Goal: Find specific page/section: Find specific page/section

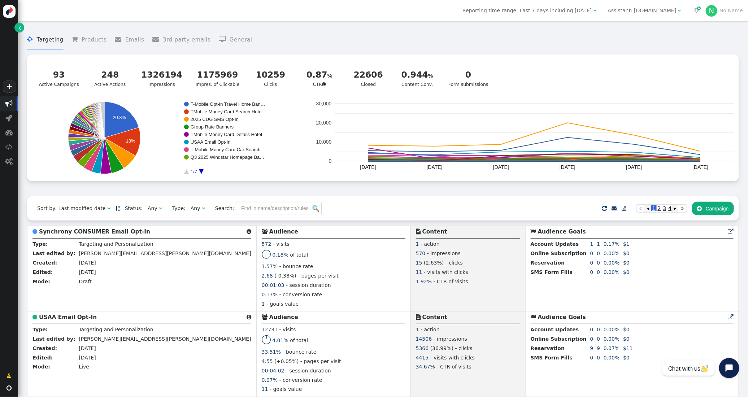
click at [627, 12] on div "Assistant: mustdotravels.com" at bounding box center [642, 11] width 69 height 8
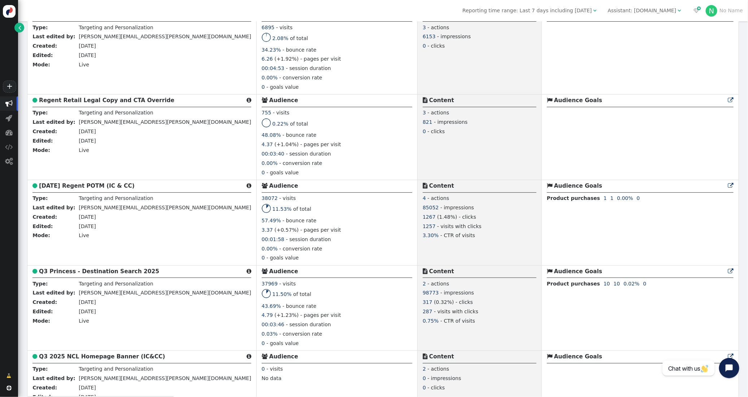
scroll to position [598, 0]
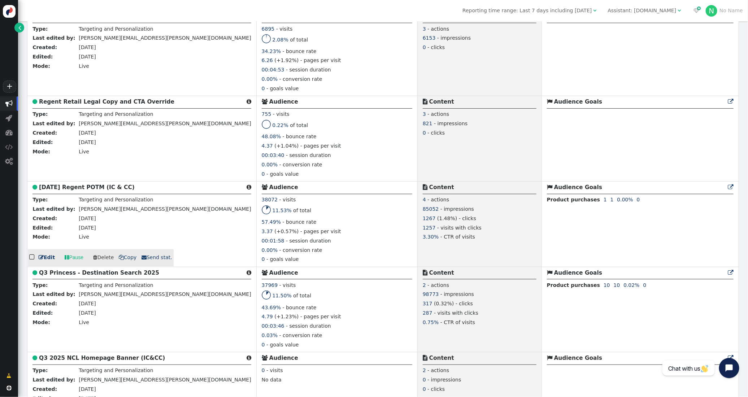
click at [85, 191] on b "[DATE] Regent POTM (IC & CC)" at bounding box center [87, 187] width 96 height 6
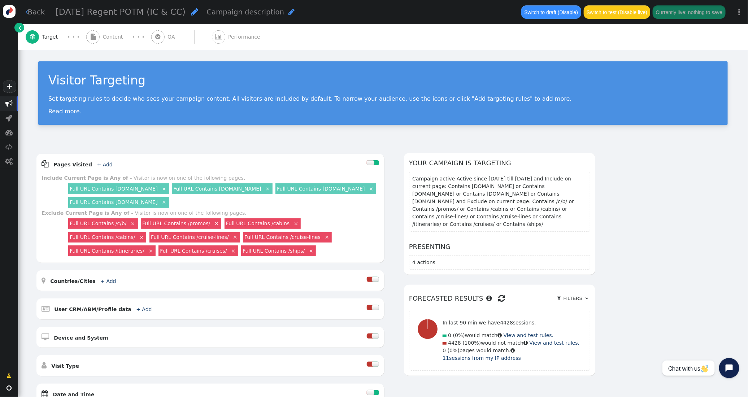
click at [112, 41] on div " Content" at bounding box center [106, 37] width 40 height 26
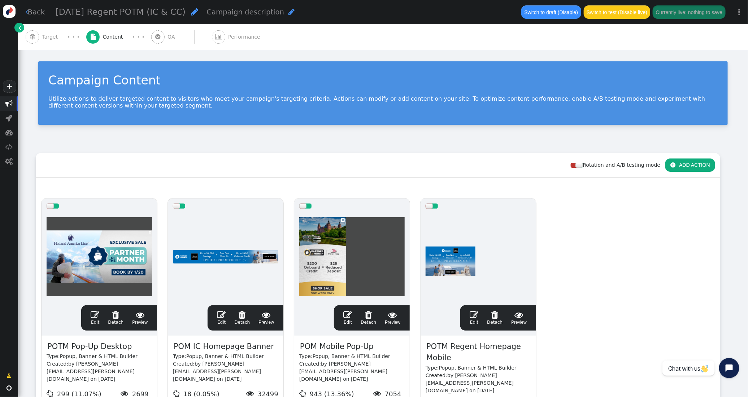
scroll to position [51, 0]
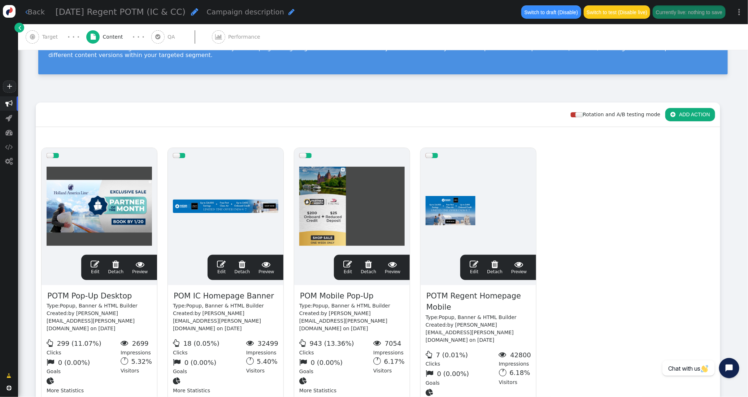
click at [92, 265] on span "" at bounding box center [95, 264] width 9 height 9
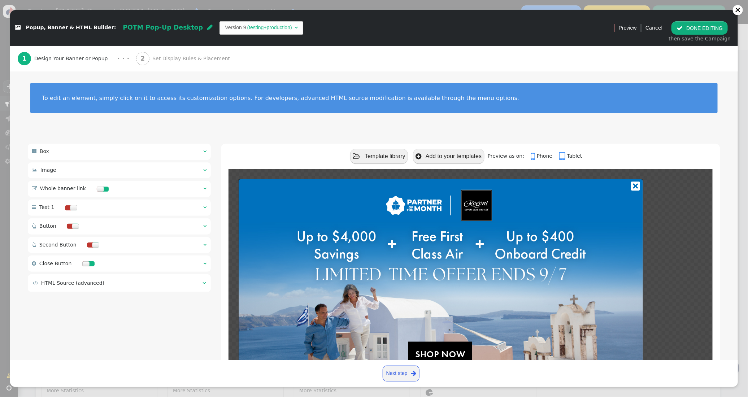
click at [206, 188] on span "" at bounding box center [204, 188] width 3 height 5
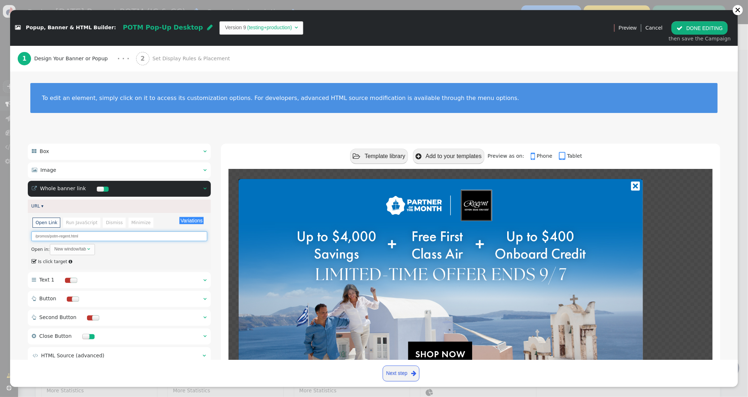
drag, startPoint x: 110, startPoint y: 235, endPoint x: 50, endPoint y: 237, distance: 60.3
click at [50, 237] on input "/promos/potm-regent.html" at bounding box center [119, 236] width 176 height 10
click at [83, 235] on input "/promos/potm-regent.html" at bounding box center [119, 236] width 176 height 10
drag, startPoint x: 90, startPoint y: 235, endPoint x: -18, endPoint y: 230, distance: 108.8
click at [0, 230] on html "+  Campaigns  Realtime Visitors  Dashboard  Tracker Settings  Settings  …" at bounding box center [374, 198] width 748 height 397
